Goal: Task Accomplishment & Management: Manage account settings

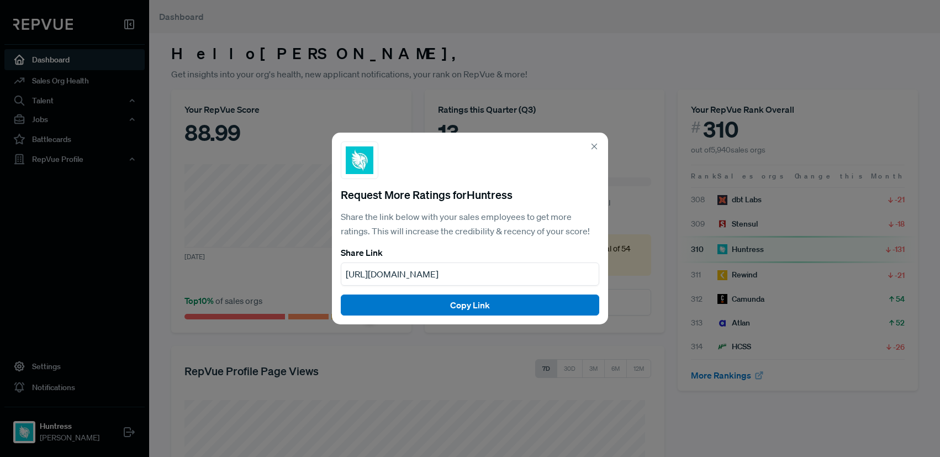
click at [596, 144] on icon at bounding box center [594, 146] width 10 height 10
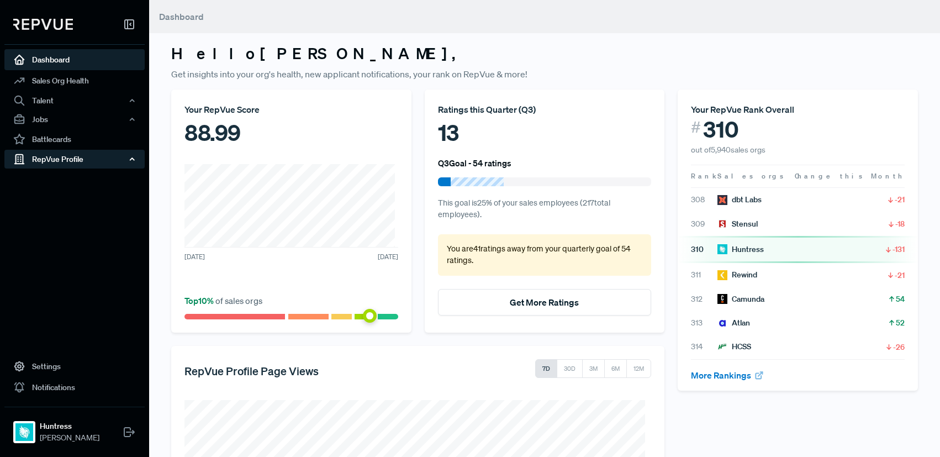
click at [131, 159] on icon "button" at bounding box center [132, 159] width 8 height 8
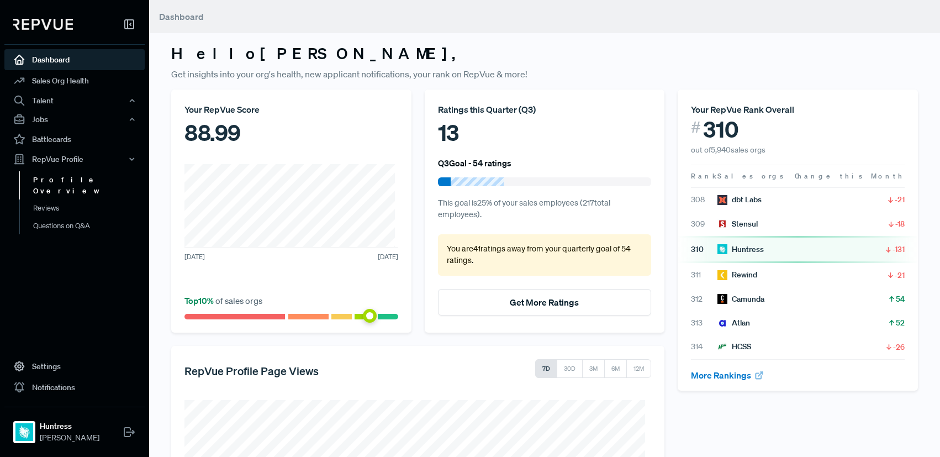
click at [74, 179] on link "Profile Overview" at bounding box center [89, 185] width 140 height 28
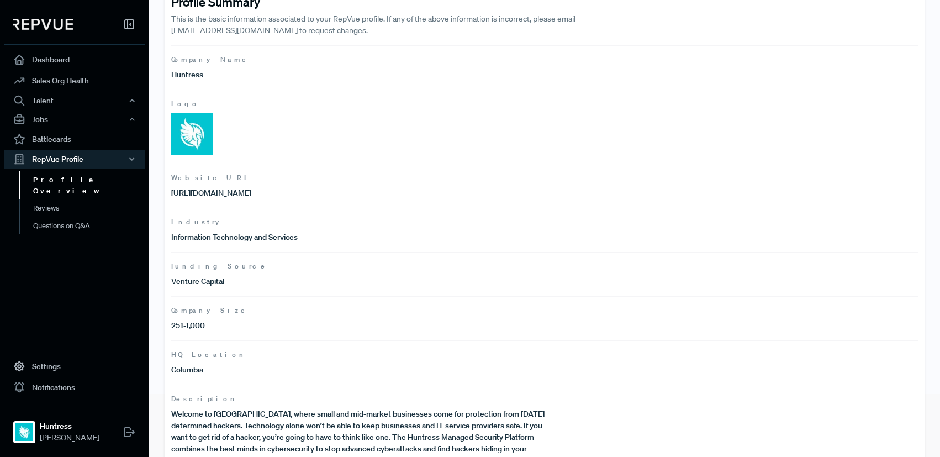
scroll to position [152, 0]
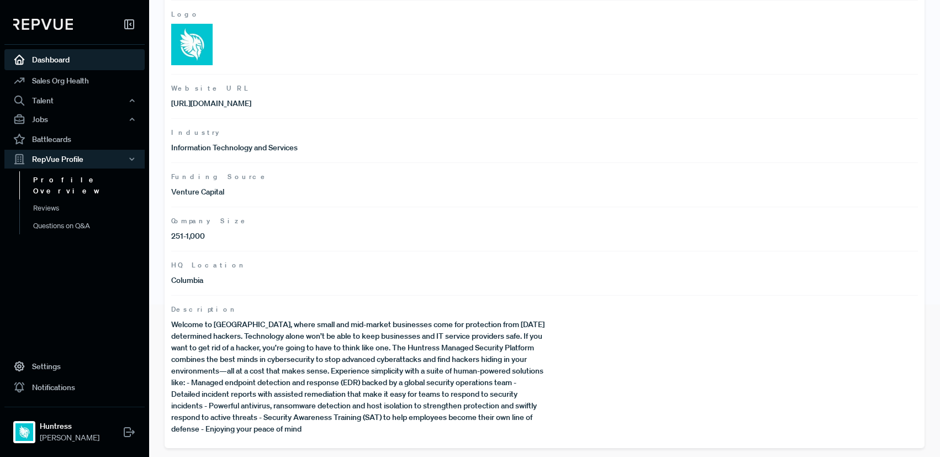
click at [100, 65] on link "Dashboard" at bounding box center [74, 59] width 140 height 21
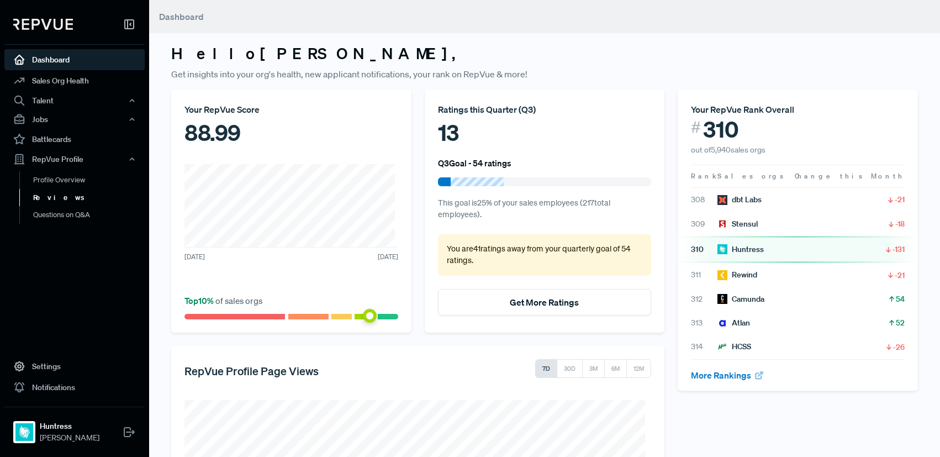
click at [83, 199] on link "Reviews" at bounding box center [89, 198] width 140 height 18
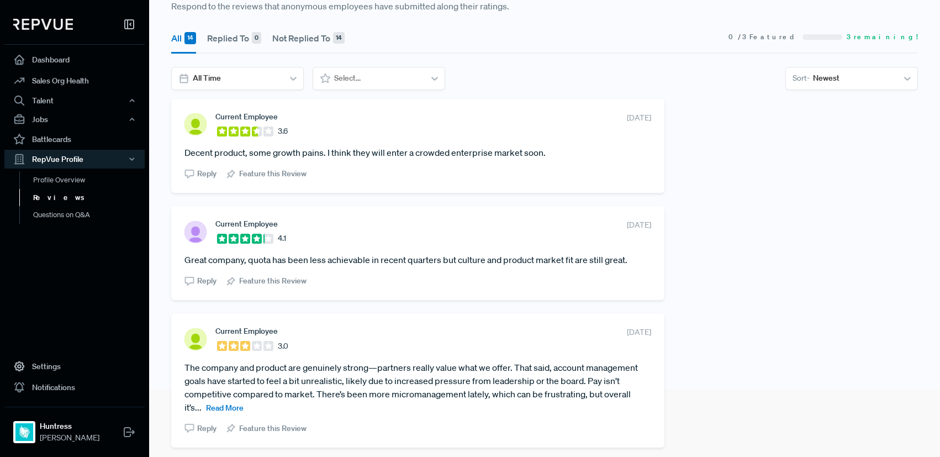
scroll to position [122, 0]
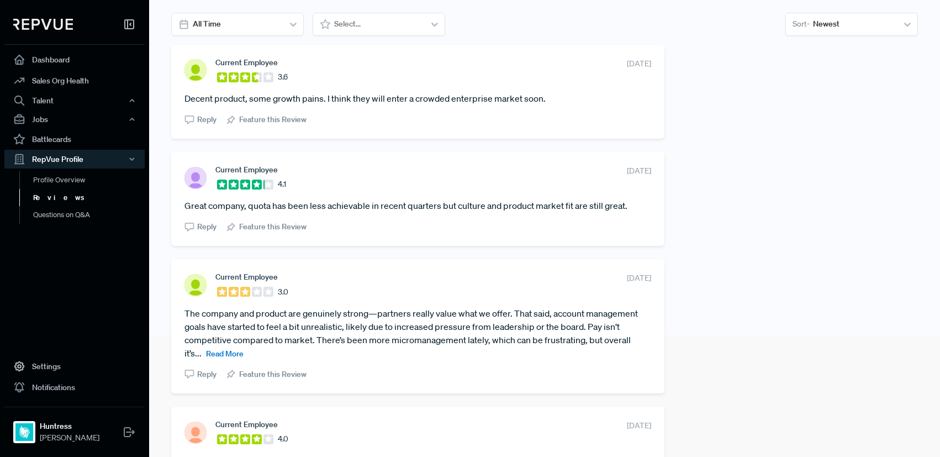
drag, startPoint x: 218, startPoint y: 356, endPoint x: 236, endPoint y: 354, distance: 18.3
click at [218, 356] on span "Read More" at bounding box center [225, 353] width 38 height 10
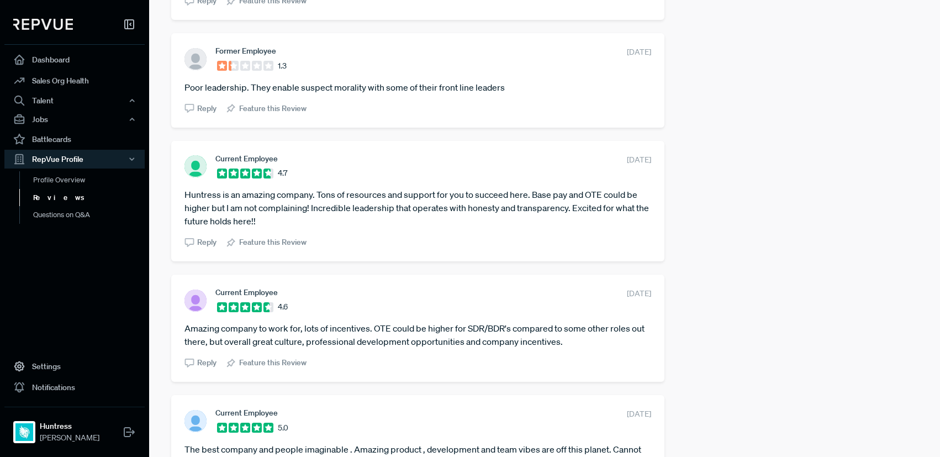
scroll to position [631, 0]
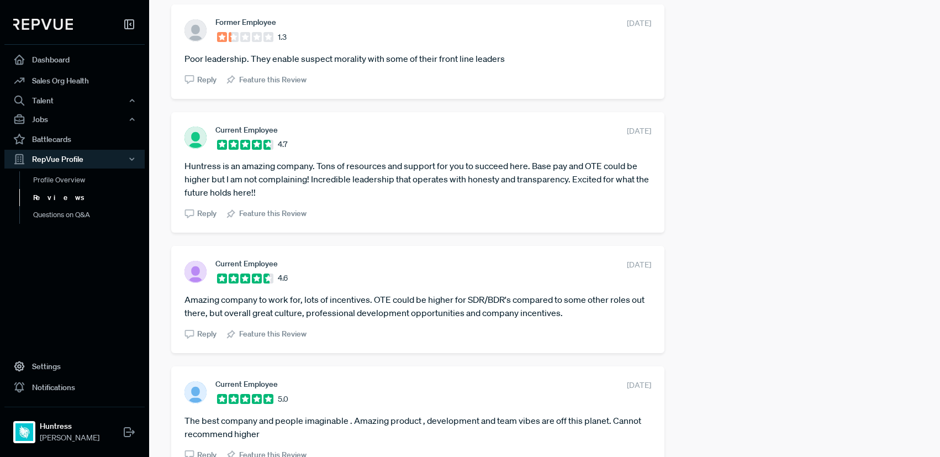
click at [756, 137] on div "Current Employee 3.6 [DATE] Decent product, some growth pains. I think they wil…" at bounding box center [544, 409] width 760 height 1747
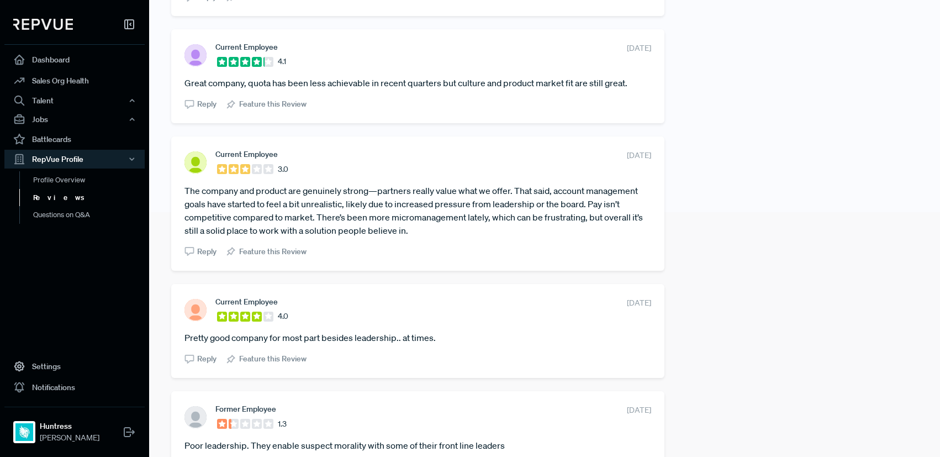
scroll to position [0, 0]
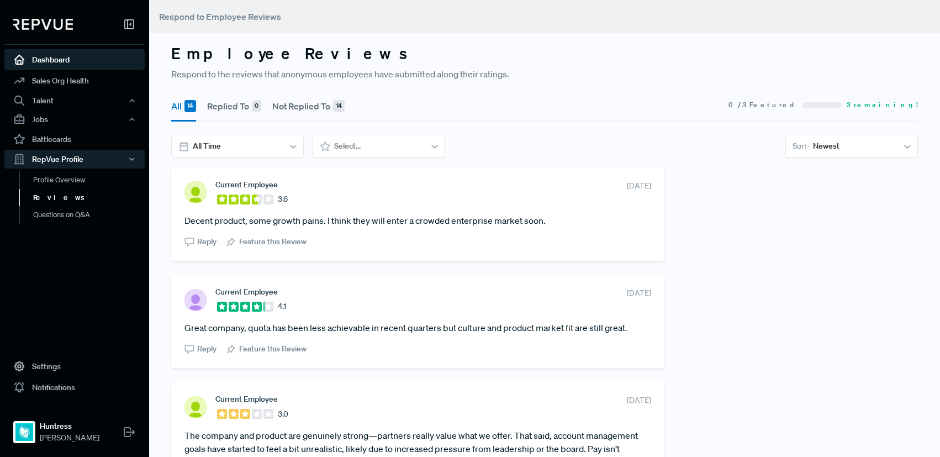
click at [86, 55] on link "Dashboard" at bounding box center [74, 59] width 140 height 21
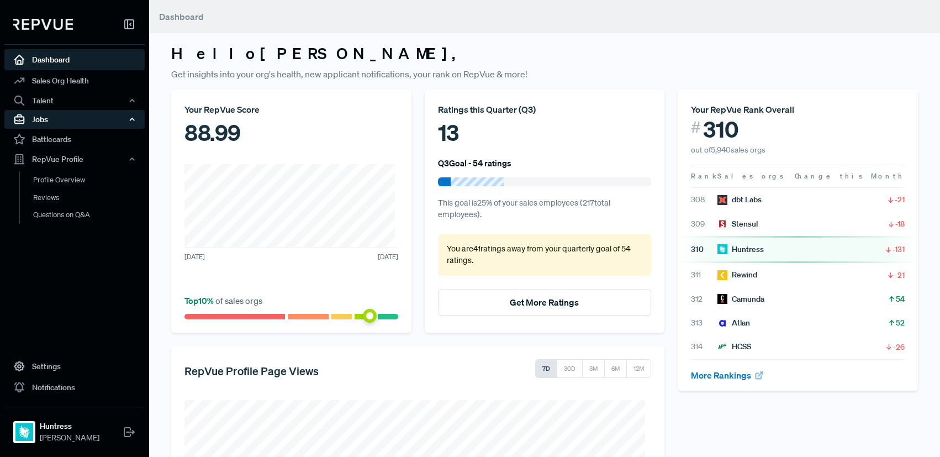
click at [132, 120] on icon "button" at bounding box center [132, 119] width 8 height 8
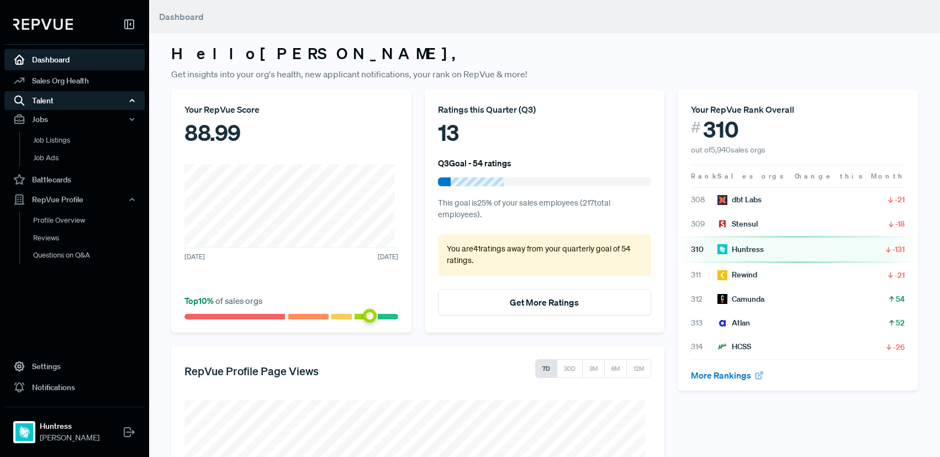
click at [132, 101] on icon "button" at bounding box center [132, 101] width 8 height 8
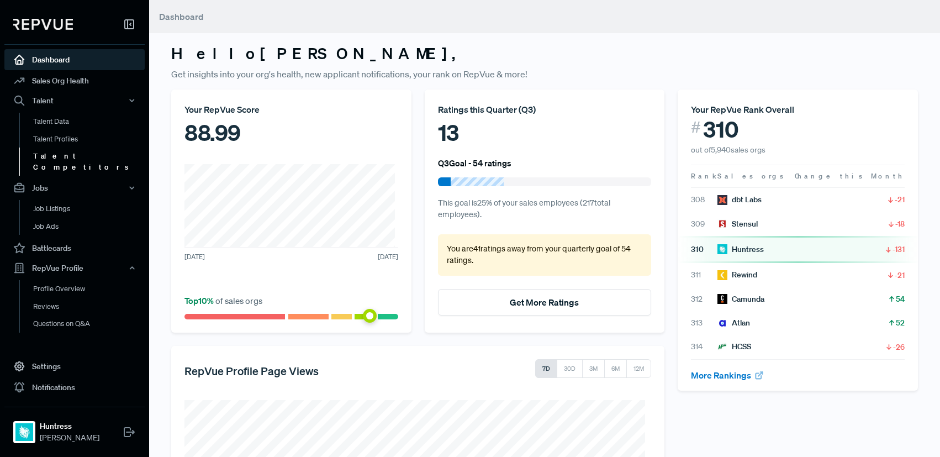
click at [73, 155] on link "Talent Competitors" at bounding box center [89, 161] width 140 height 28
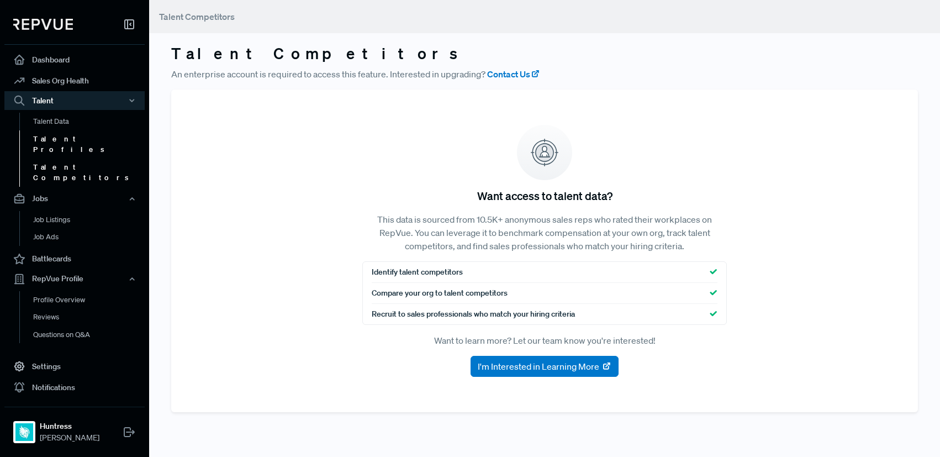
click at [72, 141] on link "Talent Profiles" at bounding box center [89, 144] width 140 height 28
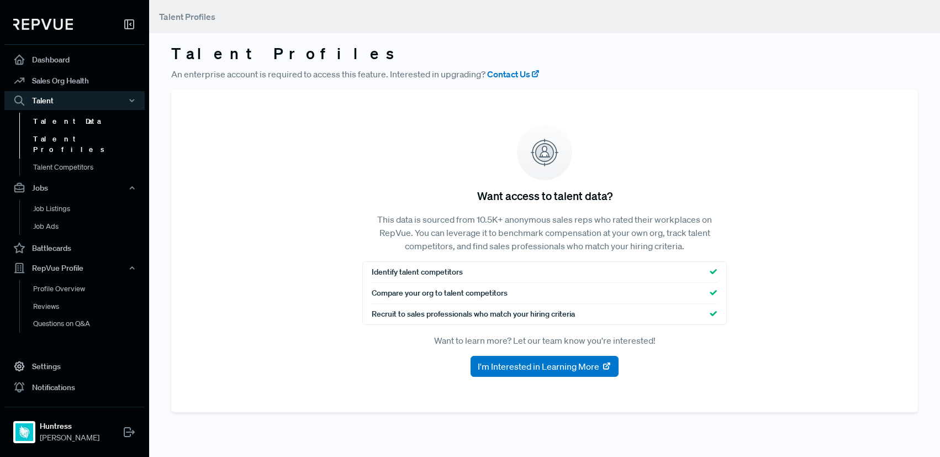
click at [60, 124] on link "Talent Data" at bounding box center [89, 122] width 140 height 18
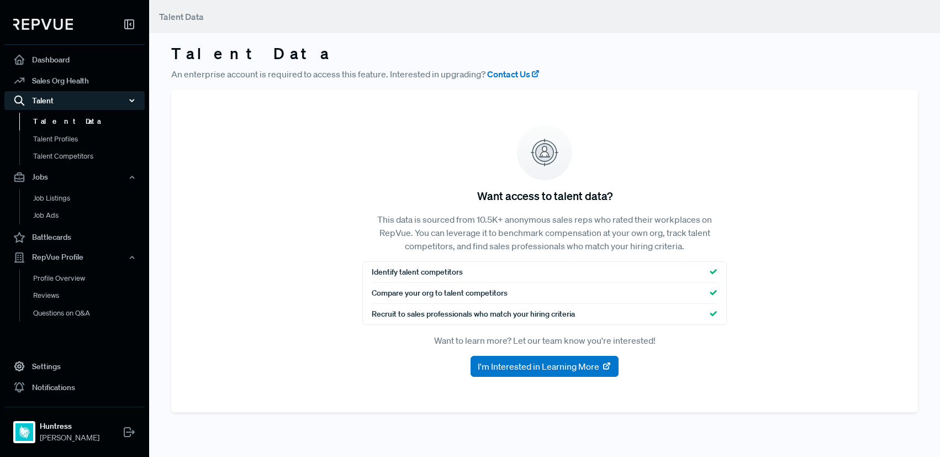
click at [132, 101] on use "button" at bounding box center [132, 100] width 4 height 2
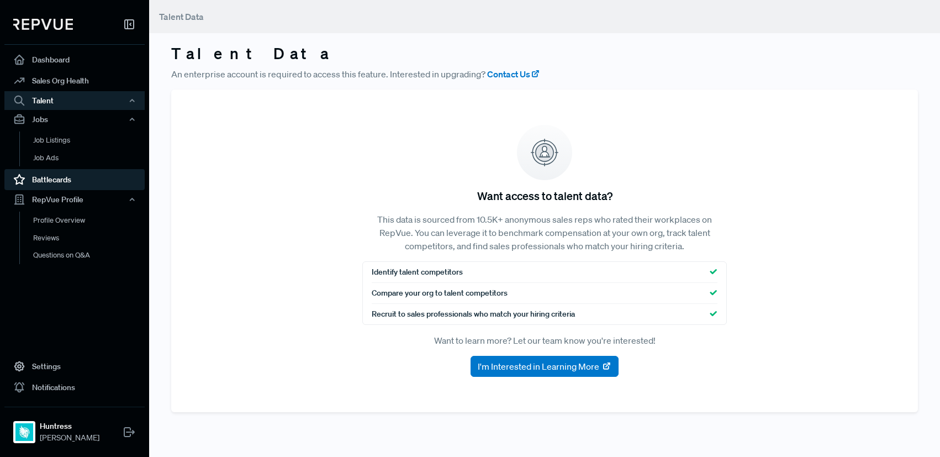
click at [78, 181] on link "Battlecards" at bounding box center [74, 179] width 140 height 21
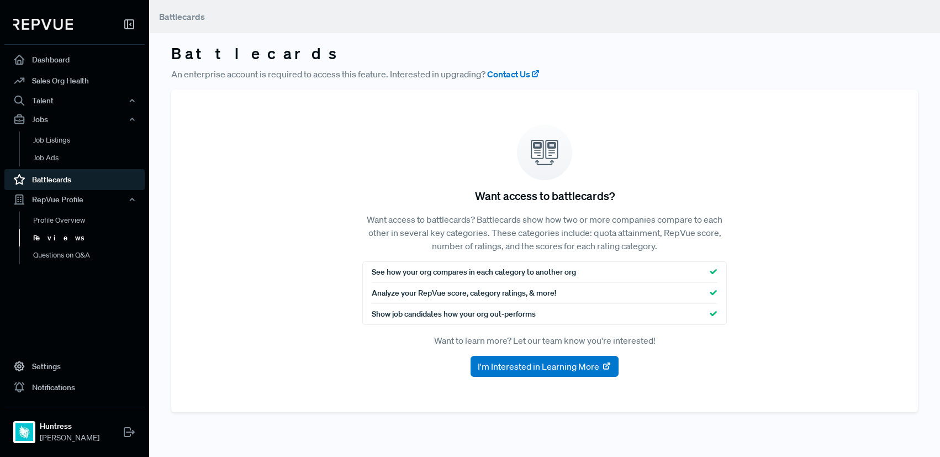
drag, startPoint x: 67, startPoint y: 221, endPoint x: 96, endPoint y: 231, distance: 30.2
click at [67, 221] on link "Profile Overview" at bounding box center [89, 220] width 140 height 18
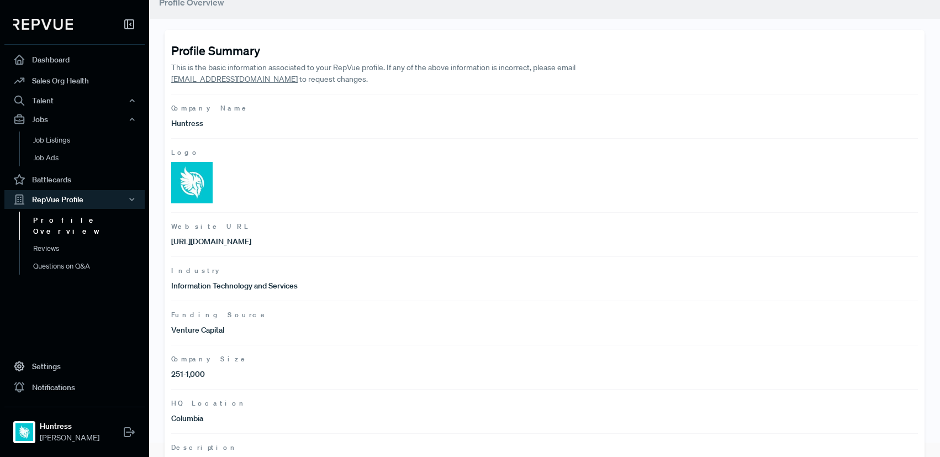
scroll to position [17, 0]
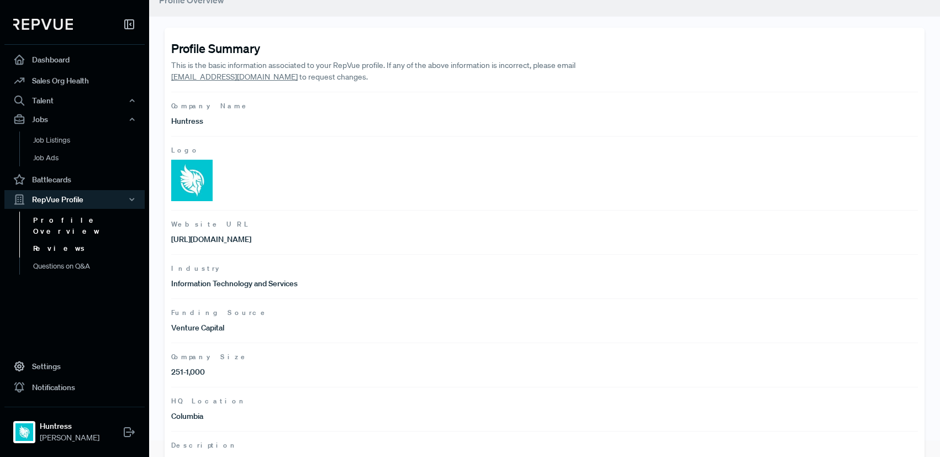
click at [60, 240] on link "Reviews" at bounding box center [89, 249] width 140 height 18
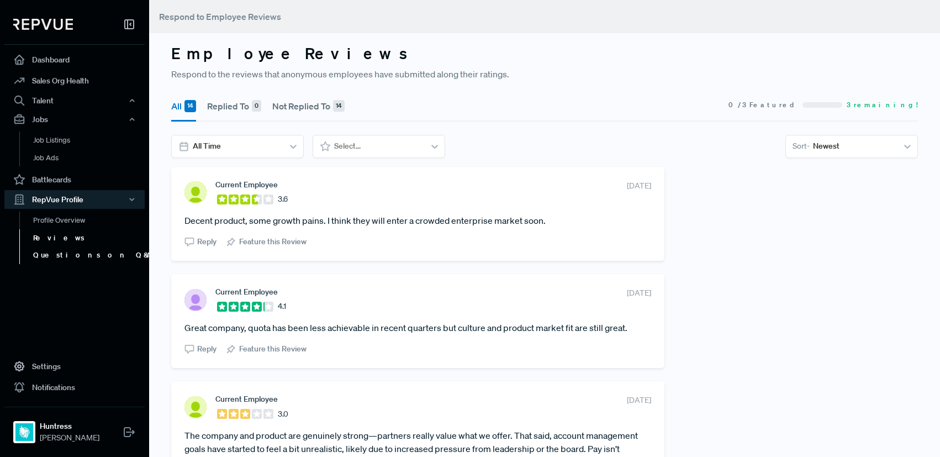
click at [80, 257] on link "Questions on Q&A" at bounding box center [89, 255] width 140 height 18
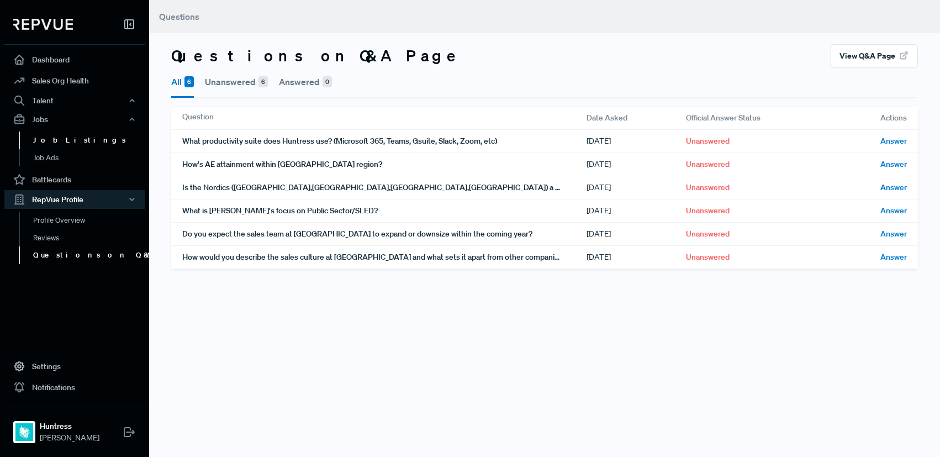
click at [91, 144] on link "Job Listings" at bounding box center [89, 140] width 140 height 18
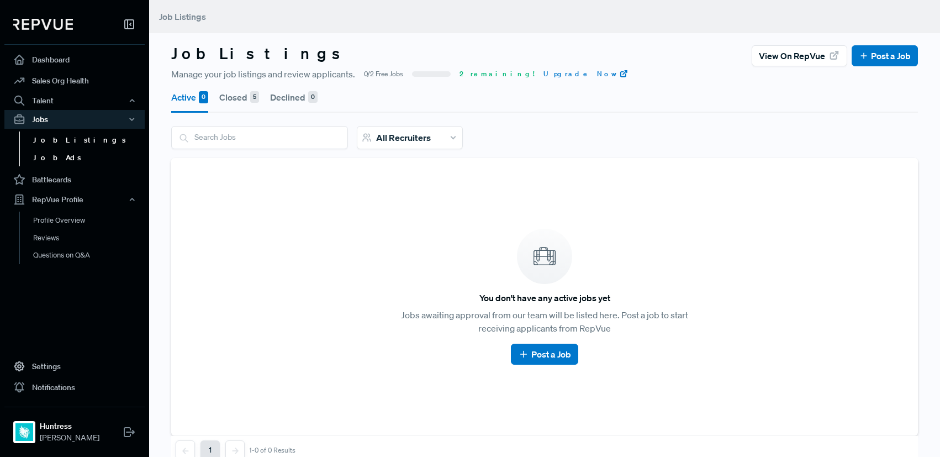
click at [70, 166] on link "Job Ads" at bounding box center [89, 158] width 140 height 18
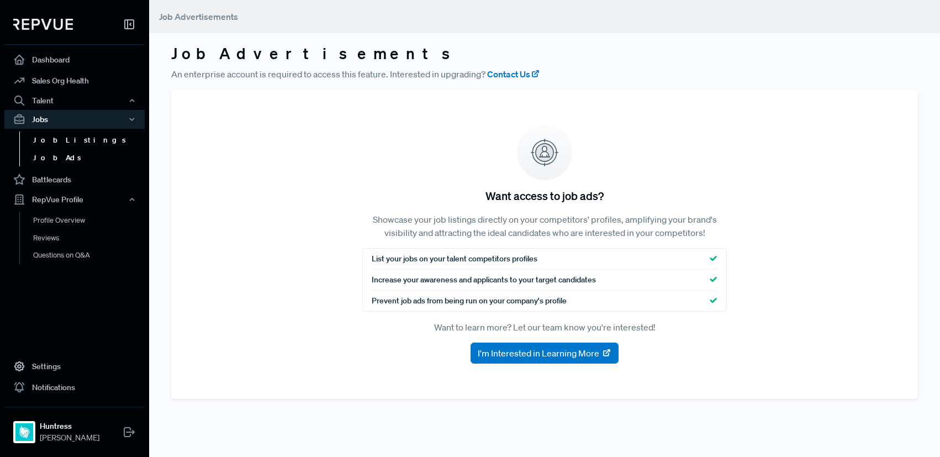
click at [68, 143] on link "Job Listings" at bounding box center [89, 140] width 140 height 18
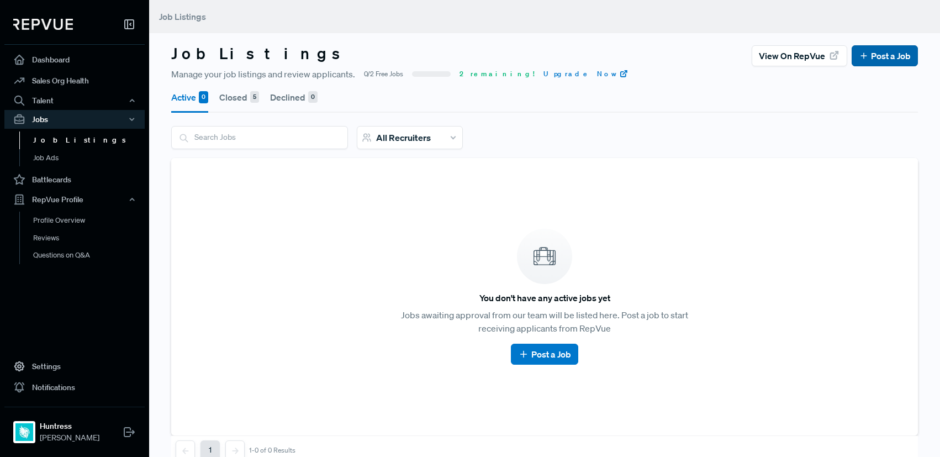
click at [893, 62] on link "Post a Job" at bounding box center [884, 55] width 52 height 13
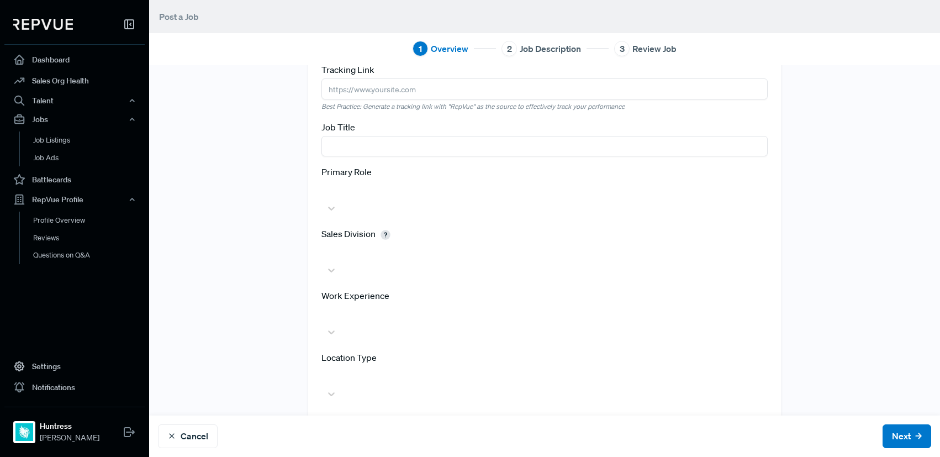
scroll to position [31, 0]
click at [445, 286] on div "Work Experience" at bounding box center [544, 312] width 446 height 53
click at [450, 302] on div at bounding box center [544, 311] width 446 height 18
click at [761, 205] on div "Tracking Link Best Practice: Generate a tracking link with "RepVue" as the sour…" at bounding box center [544, 308] width 473 height 523
click at [569, 302] on div at bounding box center [544, 311] width 446 height 18
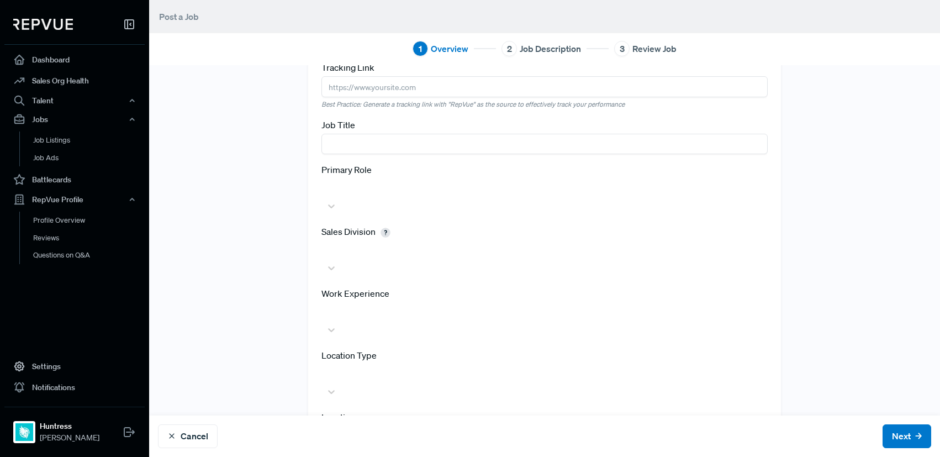
click at [831, 277] on div "Tracking Link Best Practice: Generate a tracking link with "RepVue" as the sour…" at bounding box center [544, 272] width 729 height 450
click at [561, 364] on div at bounding box center [544, 373] width 446 height 18
click at [779, 334] on div "Tracking Link Best Practice: Generate a tracking link with "RepVue" as the sour…" at bounding box center [544, 295] width 729 height 497
click at [324, 440] on div at bounding box center [323, 447] width 2 height 15
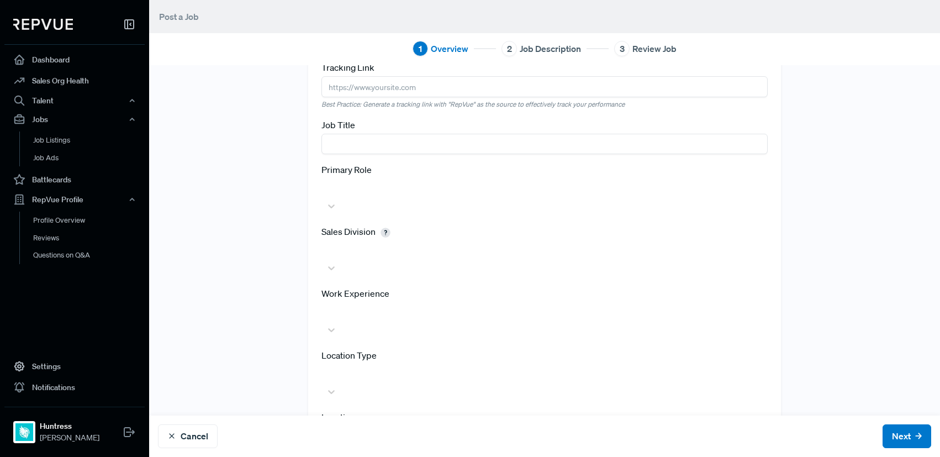
click at [601, 241] on div at bounding box center [544, 249] width 446 height 18
click at [815, 298] on div "Tracking Link Best Practice: Generate a tracking link with "RepVue" as the sour…" at bounding box center [544, 322] width 729 height 550
click at [882, 434] on button "Next" at bounding box center [906, 436] width 49 height 24
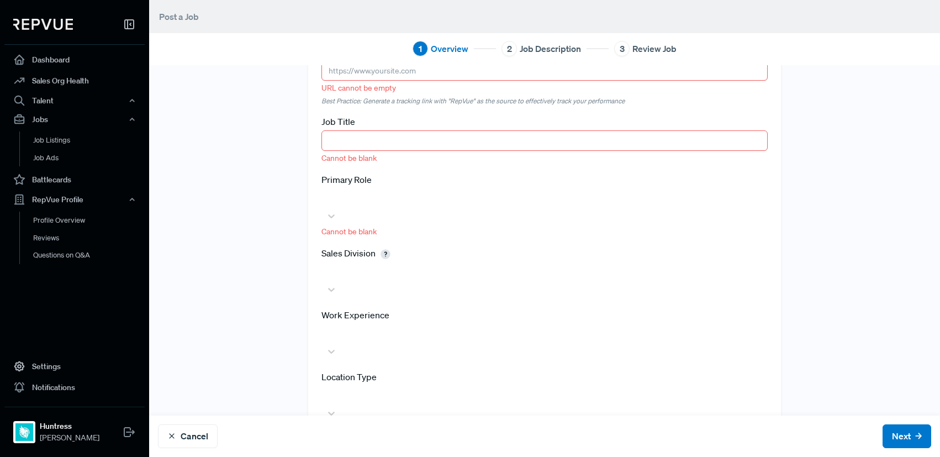
scroll to position [0, 0]
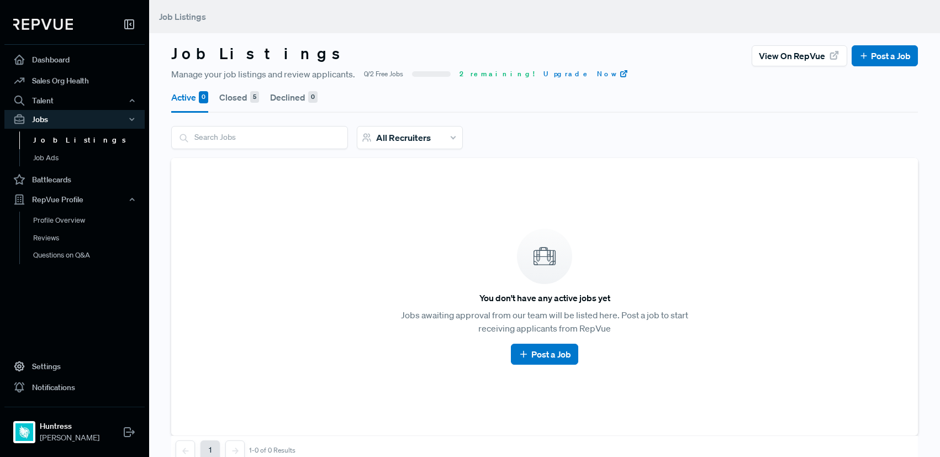
click at [223, 95] on button "Closed 5" at bounding box center [239, 97] width 40 height 31
